Goal: Information Seeking & Learning: Learn about a topic

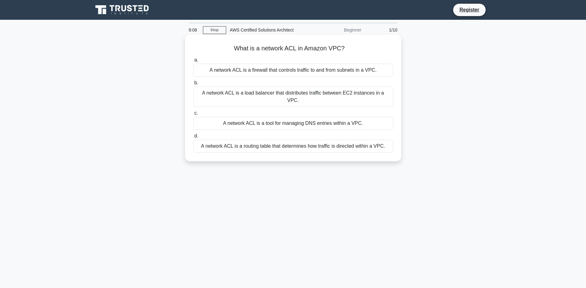
click at [326, 71] on div "A network ACL is a firewall that controls traffic to and from subnets in a VPC." at bounding box center [293, 70] width 200 height 13
click at [193, 62] on input "a. A network ACL is a firewall that controls traffic to and from subnets in a V…" at bounding box center [193, 60] width 0 height 4
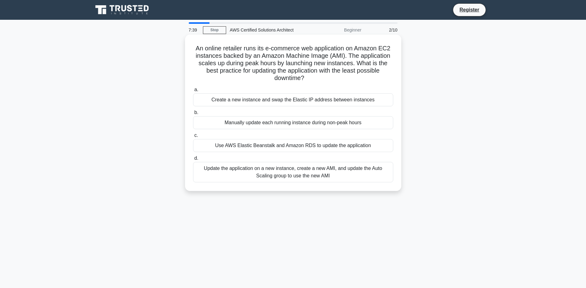
click at [341, 177] on div "Update the application on a new instance, create a new AMI, and update the Auto…" at bounding box center [293, 172] width 200 height 20
click at [193, 160] on input "d. Update the application on a new instance, create a new AMI, and update the A…" at bounding box center [193, 158] width 0 height 4
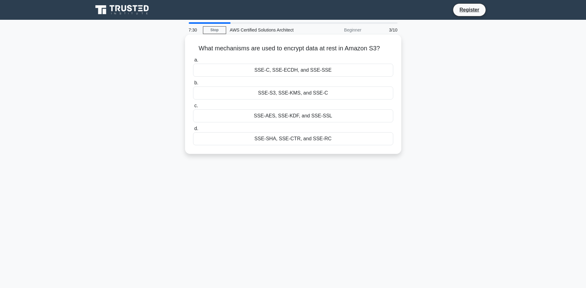
click at [296, 95] on div "SSE-S3, SSE-KMS, and SSE-C" at bounding box center [293, 92] width 200 height 13
click at [193, 85] on input "b. SSE-S3, SSE-KMS, and SSE-C" at bounding box center [193, 83] width 0 height 4
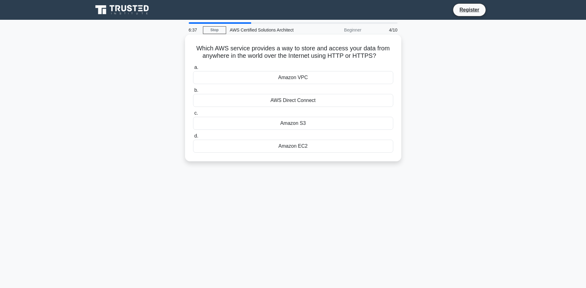
click at [294, 126] on div "Amazon S3" at bounding box center [293, 123] width 200 height 13
click at [193, 115] on input "c. Amazon S3" at bounding box center [193, 113] width 0 height 4
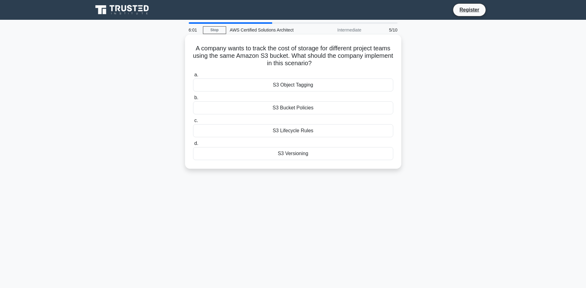
click at [310, 86] on div "S3 Object Tagging" at bounding box center [293, 84] width 200 height 13
click at [193, 77] on input "a. S3 Object Tagging" at bounding box center [193, 75] width 0 height 4
click at [301, 107] on div "Amazon S3" at bounding box center [293, 107] width 200 height 13
click at [193, 100] on input "b. Amazon S3" at bounding box center [193, 98] width 0 height 4
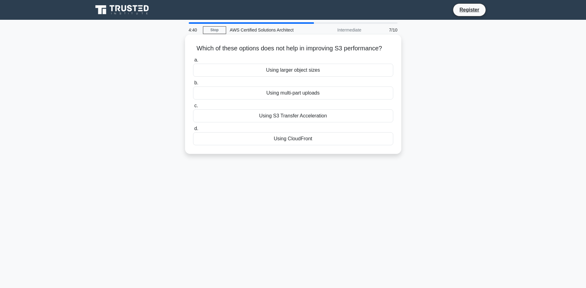
click at [325, 69] on div "Using larger object sizes" at bounding box center [293, 70] width 200 height 13
click at [193, 62] on input "a. Using larger object sizes" at bounding box center [193, 60] width 0 height 4
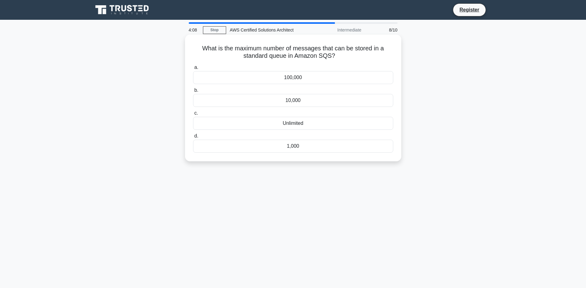
click at [290, 124] on div "Unlimited" at bounding box center [293, 123] width 200 height 13
click at [193, 115] on input "c. Unlimited" at bounding box center [193, 113] width 0 height 4
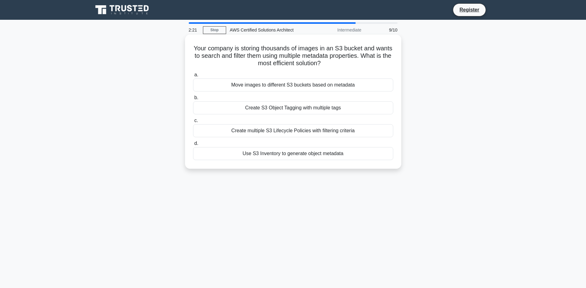
click at [306, 108] on div "Create S3 Object Tagging with multiple tags" at bounding box center [293, 107] width 200 height 13
click at [193, 100] on input "b. Create S3 Object Tagging with multiple tags" at bounding box center [193, 98] width 0 height 4
click at [299, 160] on div "Amazon EC2 Spot Fleet with flexible deployment" at bounding box center [293, 153] width 200 height 13
click at [193, 145] on input "d. Amazon EC2 Spot Fleet with flexible deployment" at bounding box center [193, 143] width 0 height 4
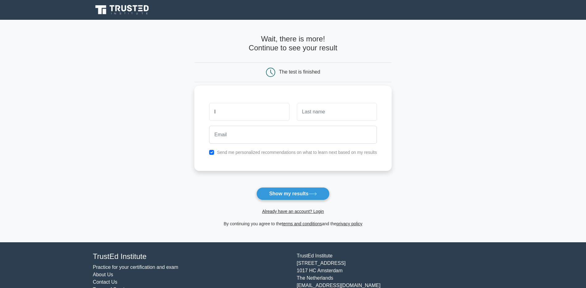
type input "Lola"
type input "Mimo"
type input "[EMAIL_ADDRESS][DOMAIN_NAME]"
click at [294, 196] on button "Show my results" at bounding box center [292, 193] width 73 height 13
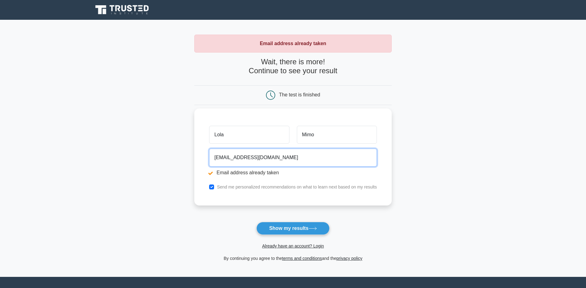
click at [230, 158] on input "[EMAIL_ADDRESS][DOMAIN_NAME]" at bounding box center [293, 158] width 168 height 18
type input "laylatt@gmail.com"
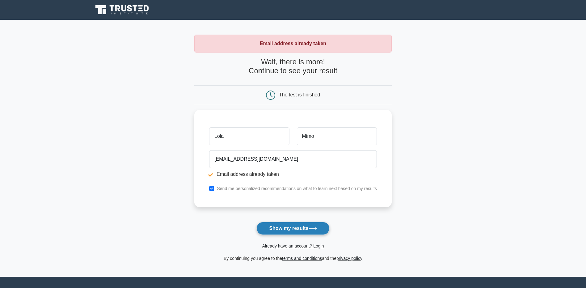
click at [274, 229] on button "Show my results" at bounding box center [292, 228] width 73 height 13
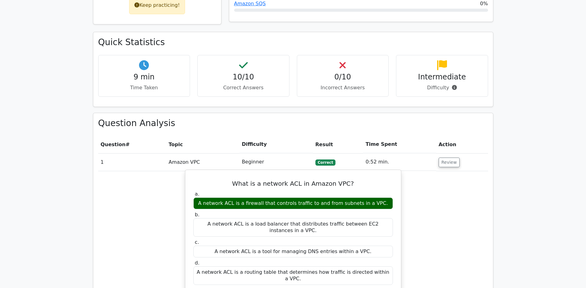
scroll to position [381, 0]
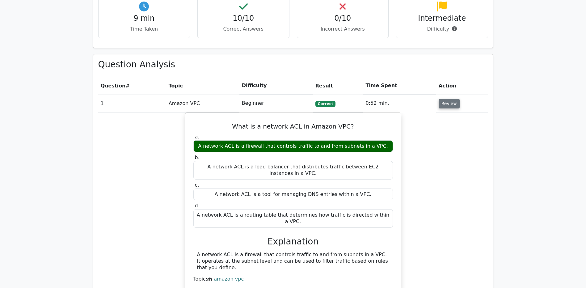
click at [447, 99] on button "Review" at bounding box center [449, 104] width 21 height 10
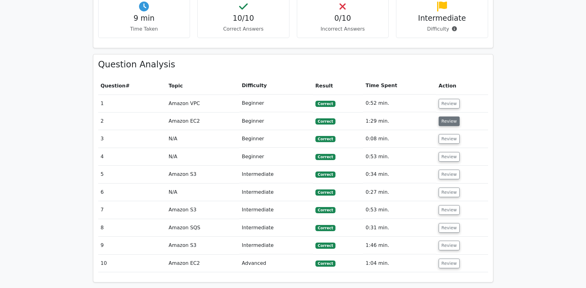
click at [448, 116] on button "Review" at bounding box center [449, 121] width 21 height 10
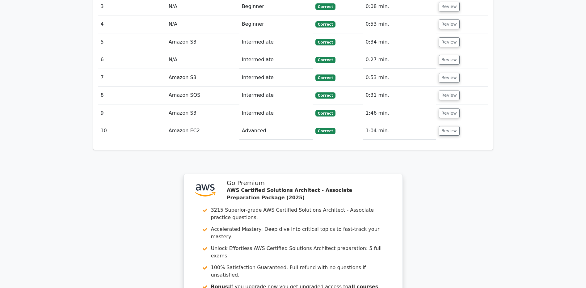
scroll to position [807, 0]
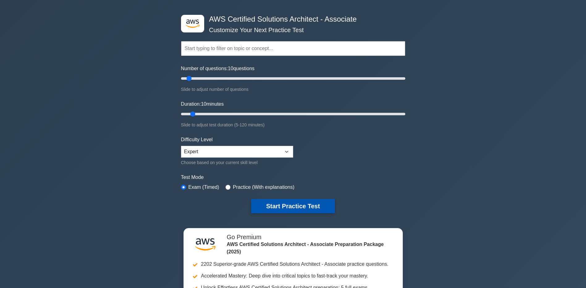
scroll to position [31, 0]
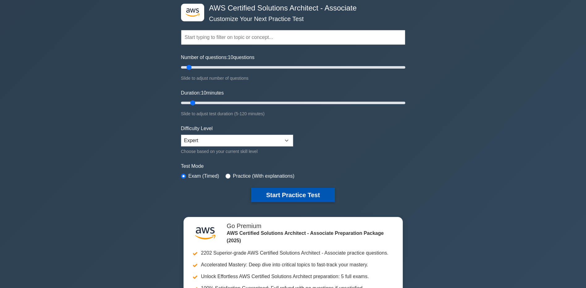
click at [295, 191] on button "Start Practice Test" at bounding box center [292, 195] width 83 height 14
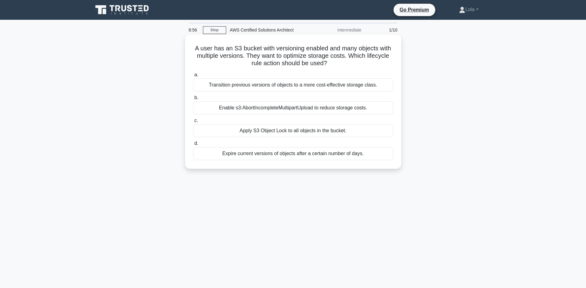
click at [340, 84] on div "Transition previous versions of objects to a more cost-effective storage class." at bounding box center [293, 84] width 200 height 13
click at [193, 77] on input "a. Transition previous versions of objects to a more cost-effective storage cla…" at bounding box center [193, 75] width 0 height 4
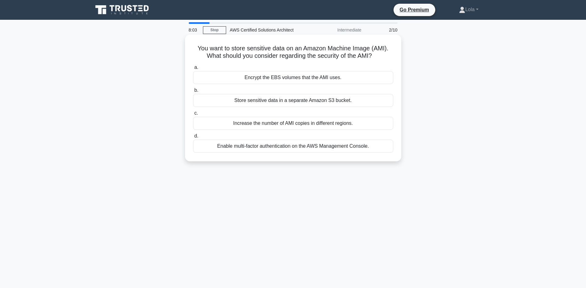
click at [276, 80] on div "Encrypt the EBS volumes that the AMI uses." at bounding box center [293, 77] width 200 height 13
click at [193, 69] on input "a. Encrypt the EBS volumes that the AMI uses." at bounding box center [193, 67] width 0 height 4
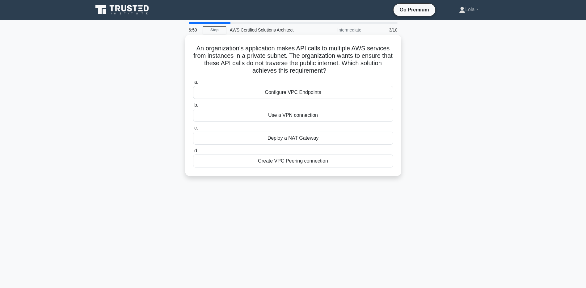
click at [311, 90] on div "Configure VPC Endpoints" at bounding box center [293, 92] width 200 height 13
click at [193, 84] on input "a. Configure VPC Endpoints" at bounding box center [193, 82] width 0 height 4
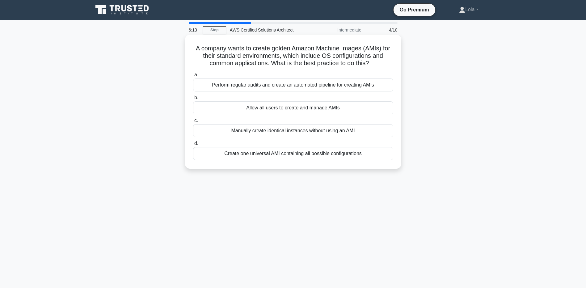
click at [322, 157] on div "Create one universal AMI containing all possible configurations" at bounding box center [293, 153] width 200 height 13
click at [193, 145] on input "d. Create one universal AMI containing all possible configurations" at bounding box center [193, 143] width 0 height 4
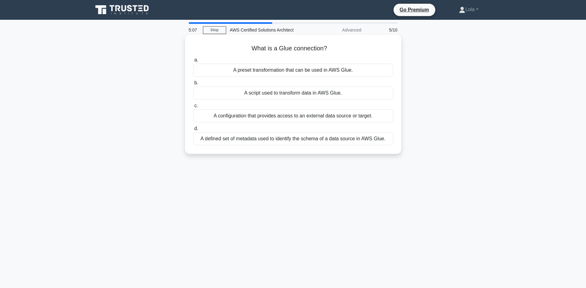
click at [375, 115] on div "A configuration that provides access to an external data source or target." at bounding box center [293, 115] width 200 height 13
click at [193, 108] on input "c. A configuration that provides access to an external data source or target." at bounding box center [193, 106] width 0 height 4
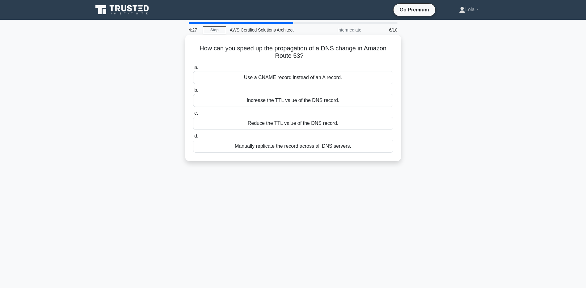
click at [283, 102] on div "Increase the TTL value of the DNS record." at bounding box center [293, 100] width 200 height 13
click at [193, 92] on input "b. Increase the TTL value of the DNS record." at bounding box center [193, 90] width 0 height 4
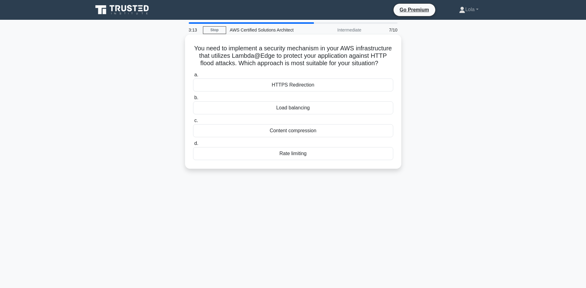
click at [312, 91] on div "HTTPS Redirection" at bounding box center [293, 84] width 200 height 13
click at [193, 77] on input "a. HTTPS Redirection" at bounding box center [193, 75] width 0 height 4
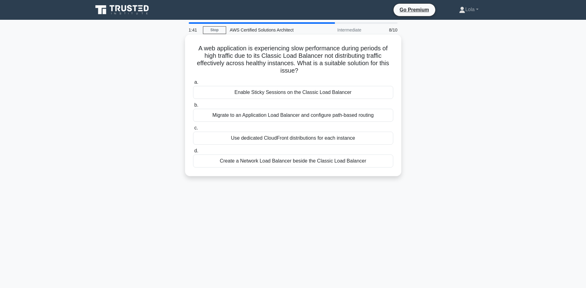
click at [319, 140] on div "Use dedicated CloudFront distributions for each instance" at bounding box center [293, 138] width 200 height 13
click at [193, 130] on input "c. Use dedicated CloudFront distributions for each instance" at bounding box center [193, 128] width 0 height 4
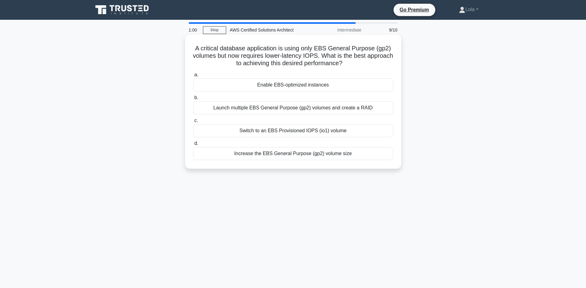
click at [338, 133] on div "Switch to an EBS Provisioned IOPS (io1) volume" at bounding box center [293, 130] width 200 height 13
click at [193, 123] on input "c. Switch to an EBS Provisioned IOPS (io1) volume" at bounding box center [193, 121] width 0 height 4
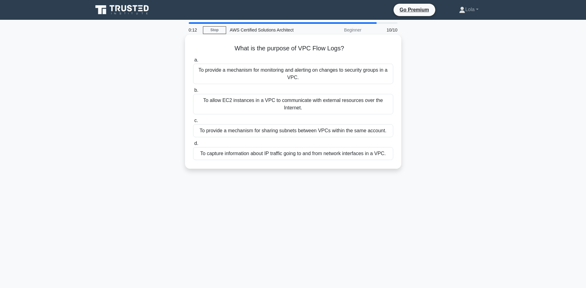
click at [369, 69] on div "To provide a mechanism for monitoring and alerting on changes to security group…" at bounding box center [293, 74] width 200 height 20
click at [193, 62] on input "a. To provide a mechanism for monitoring and alerting on changes to security gr…" at bounding box center [193, 60] width 0 height 4
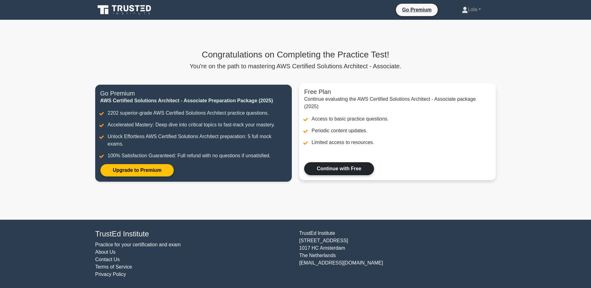
click at [335, 168] on link "Continue with Free" at bounding box center [339, 168] width 70 height 13
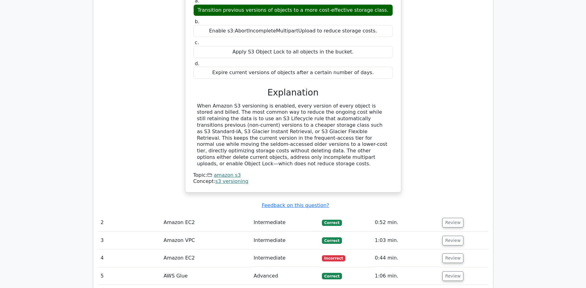
scroll to position [680, 0]
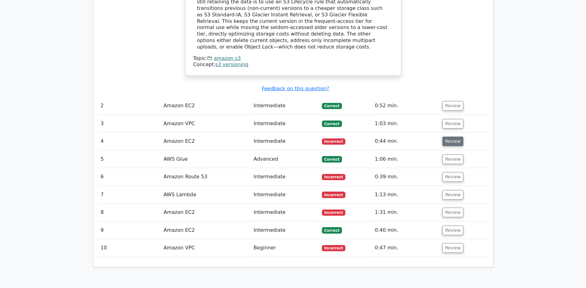
click at [453, 137] on button "Review" at bounding box center [452, 142] width 21 height 10
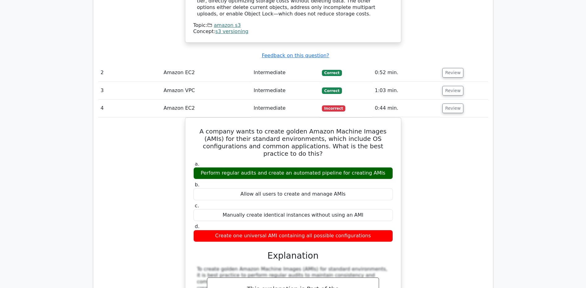
scroll to position [710, 0]
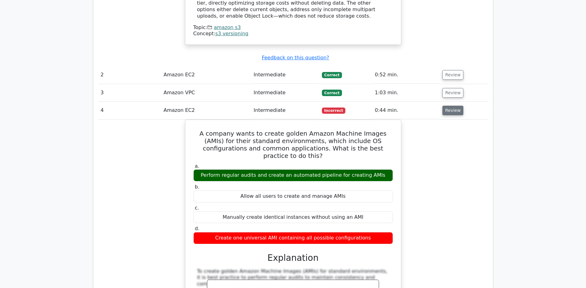
click at [454, 106] on button "Review" at bounding box center [452, 111] width 21 height 10
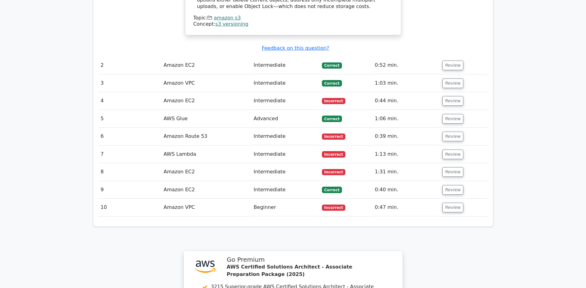
scroll to position [680, 0]
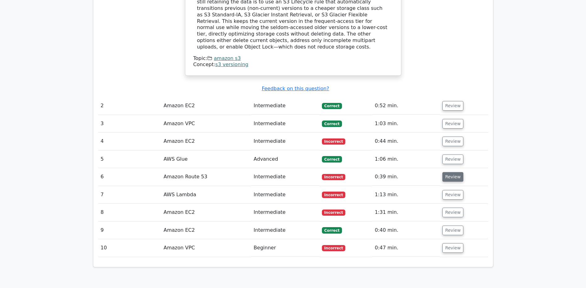
click at [449, 172] on button "Review" at bounding box center [452, 177] width 21 height 10
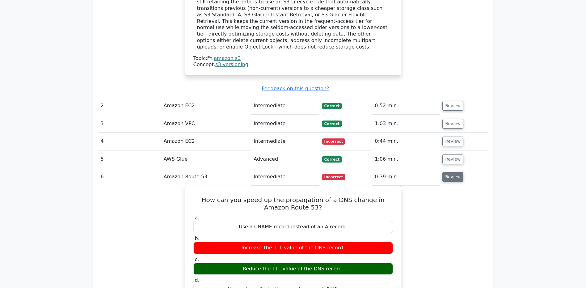
click at [449, 172] on button "Review" at bounding box center [452, 177] width 21 height 10
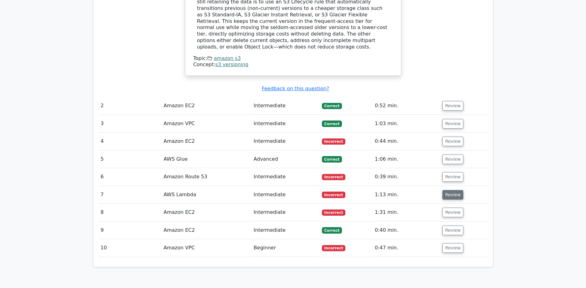
click at [447, 190] on button "Review" at bounding box center [452, 195] width 21 height 10
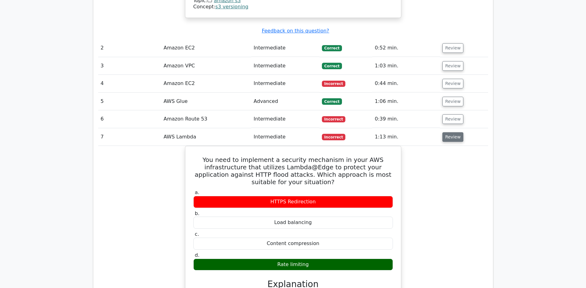
scroll to position [741, 0]
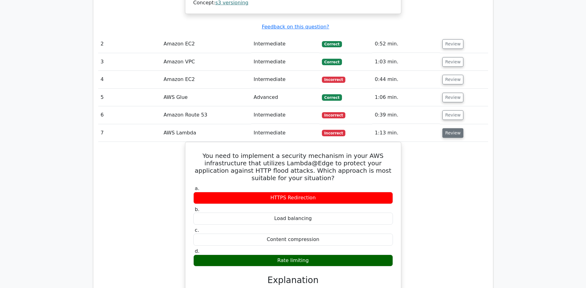
click at [453, 128] on button "Review" at bounding box center [452, 133] width 21 height 10
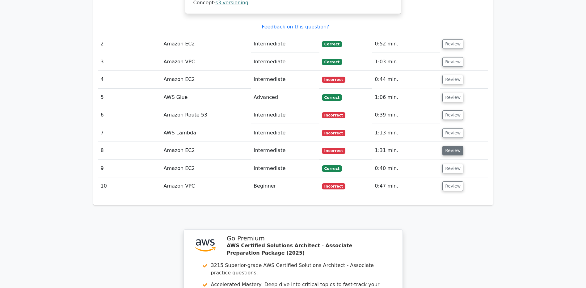
click at [449, 146] on button "Review" at bounding box center [452, 151] width 21 height 10
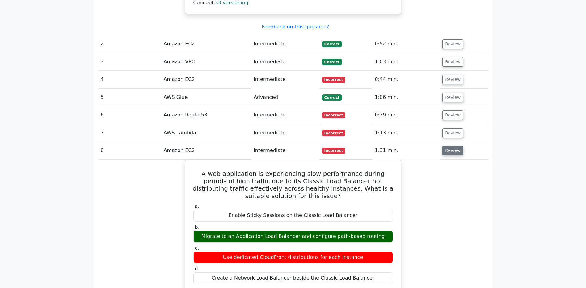
click at [448, 146] on button "Review" at bounding box center [452, 151] width 21 height 10
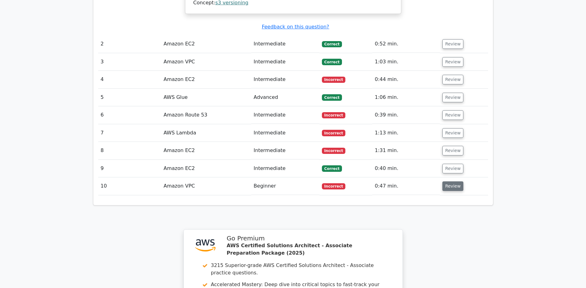
click at [446, 181] on button "Review" at bounding box center [452, 186] width 21 height 10
